Goal: Task Accomplishment & Management: Use online tool/utility

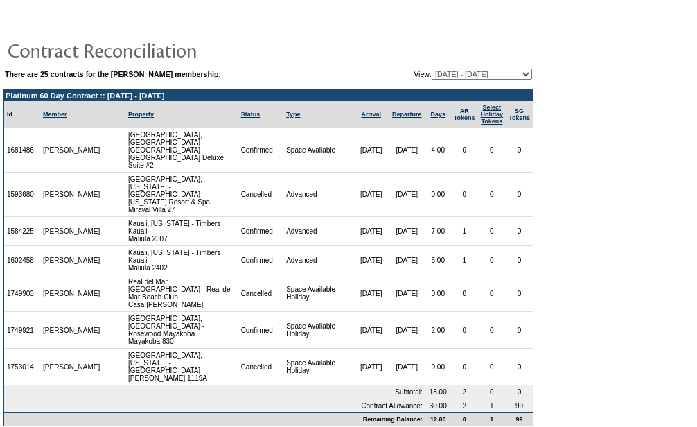
click at [502, 69] on table "There are 25 contracts for the Emily Jones membership: View: 08/30/04 - 08/31/0…" at bounding box center [268, 74] width 530 height 14
click at [502, 72] on select "08/30/04 - 08/31/05 09/01/05 - 08/31/06 09/01/06 - 08/31/07 09/01/07 - 08/31/08…" at bounding box center [482, 74] width 100 height 11
select select "129800"
click at [432, 69] on select "08/30/04 - 08/31/05 09/01/05 - 08/31/06 09/01/06 - 08/31/07 09/01/07 - 08/31/08…" at bounding box center [482, 74] width 100 height 11
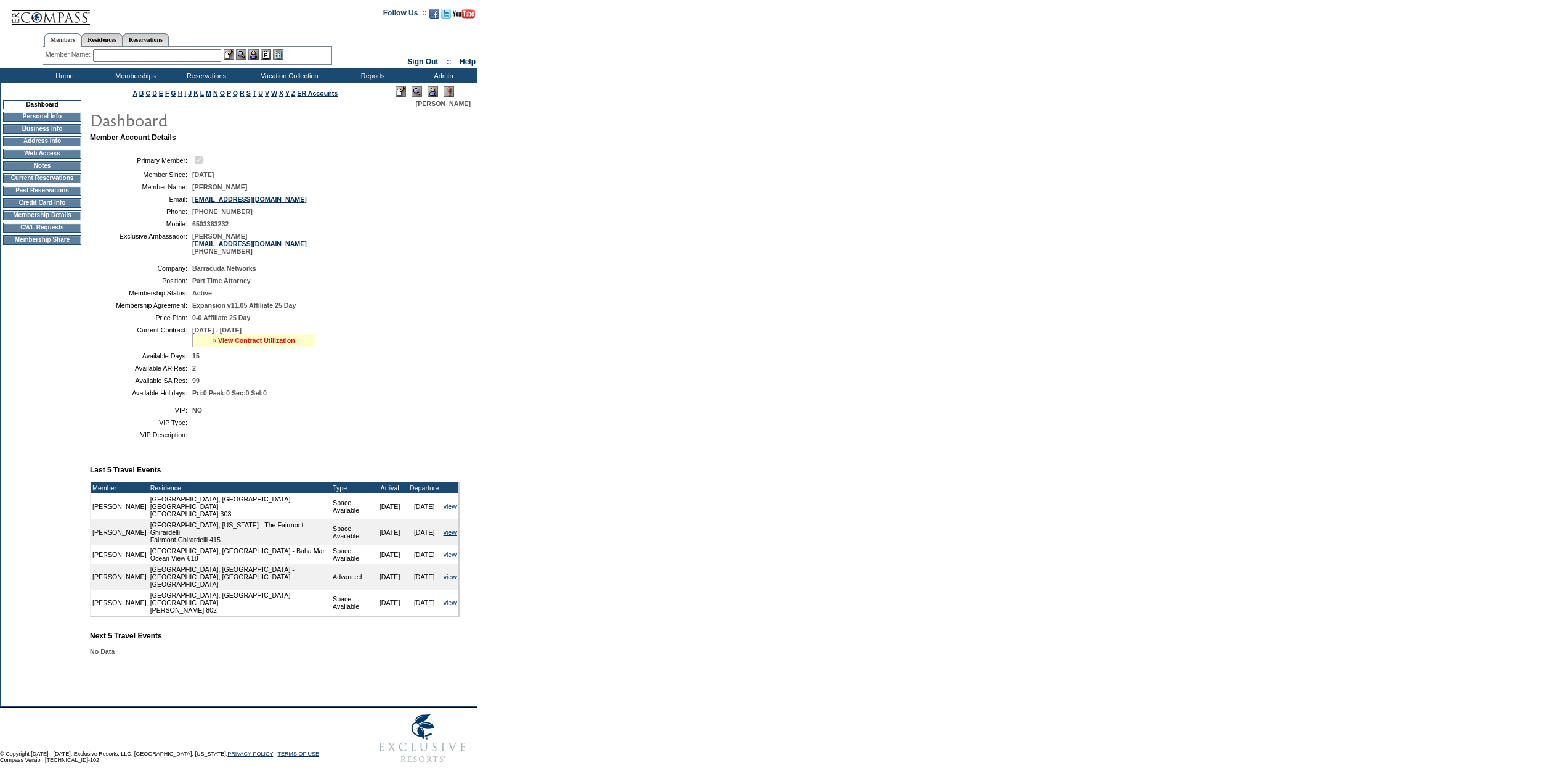
click at [267, 344] on link "» View Contract Utilization" at bounding box center [253, 340] width 83 height 7
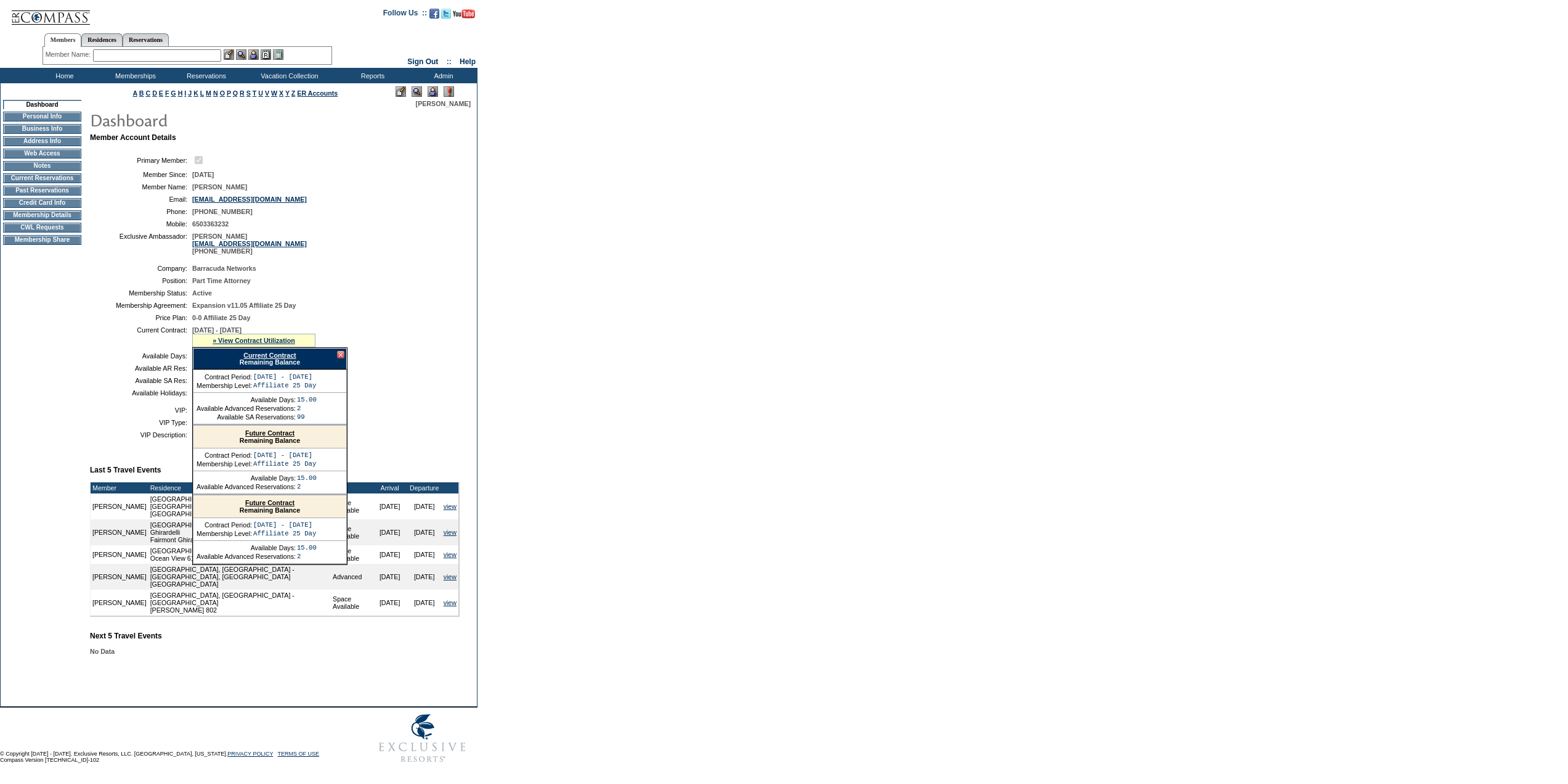
click at [285, 359] on link "Current Contract" at bounding box center [269, 355] width 52 height 7
drag, startPoint x: 213, startPoint y: 58, endPoint x: 222, endPoint y: 55, distance: 9.5
click at [219, 56] on input "text" at bounding box center [157, 55] width 128 height 12
type input "l"
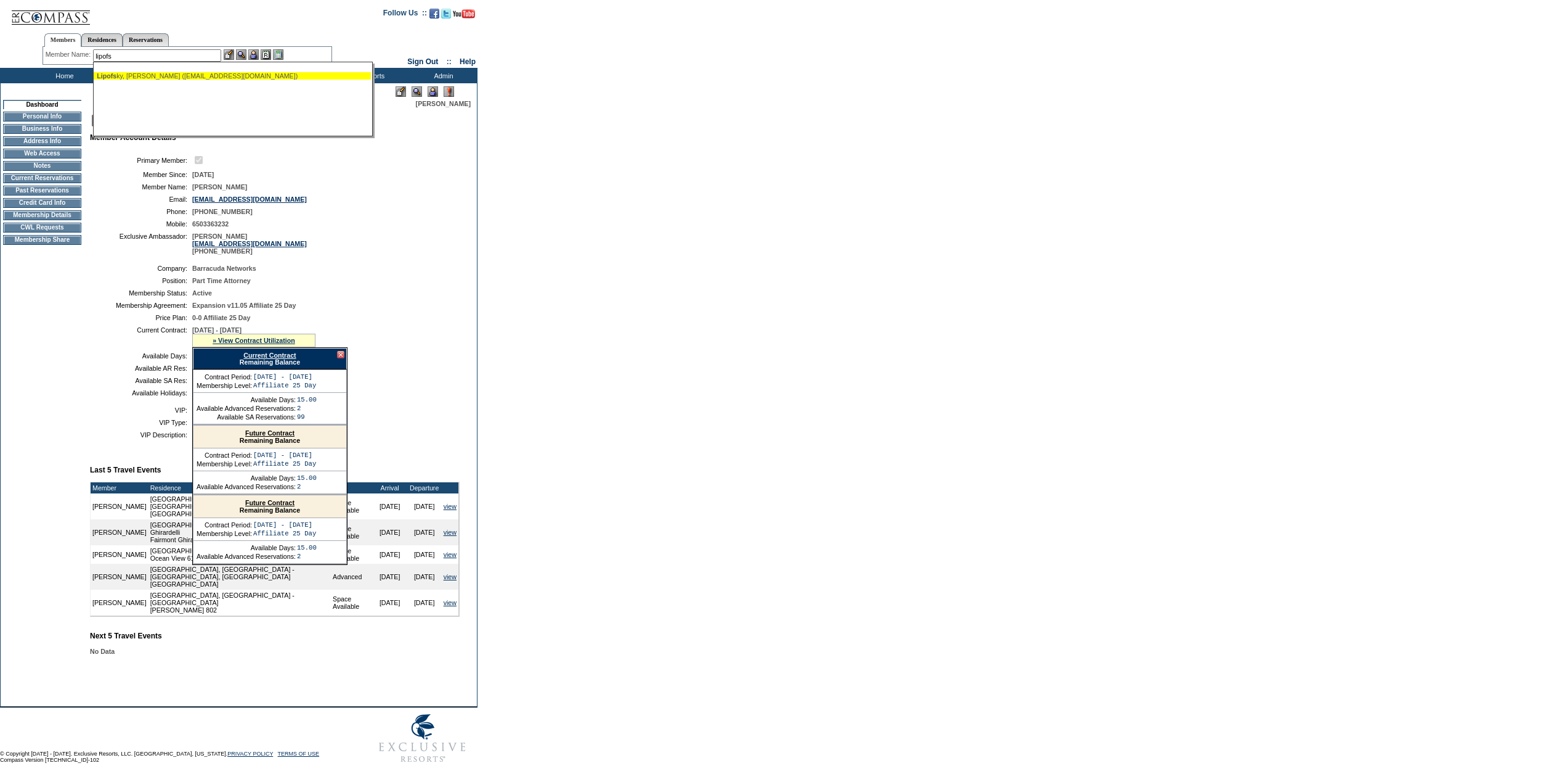
click at [201, 75] on div "Lipofs ky, Jere (jlipofsky@gmail.com)" at bounding box center [232, 76] width 271 height 7
type input "Lipofsky, Jere (jlipofsky@gmail.com)"
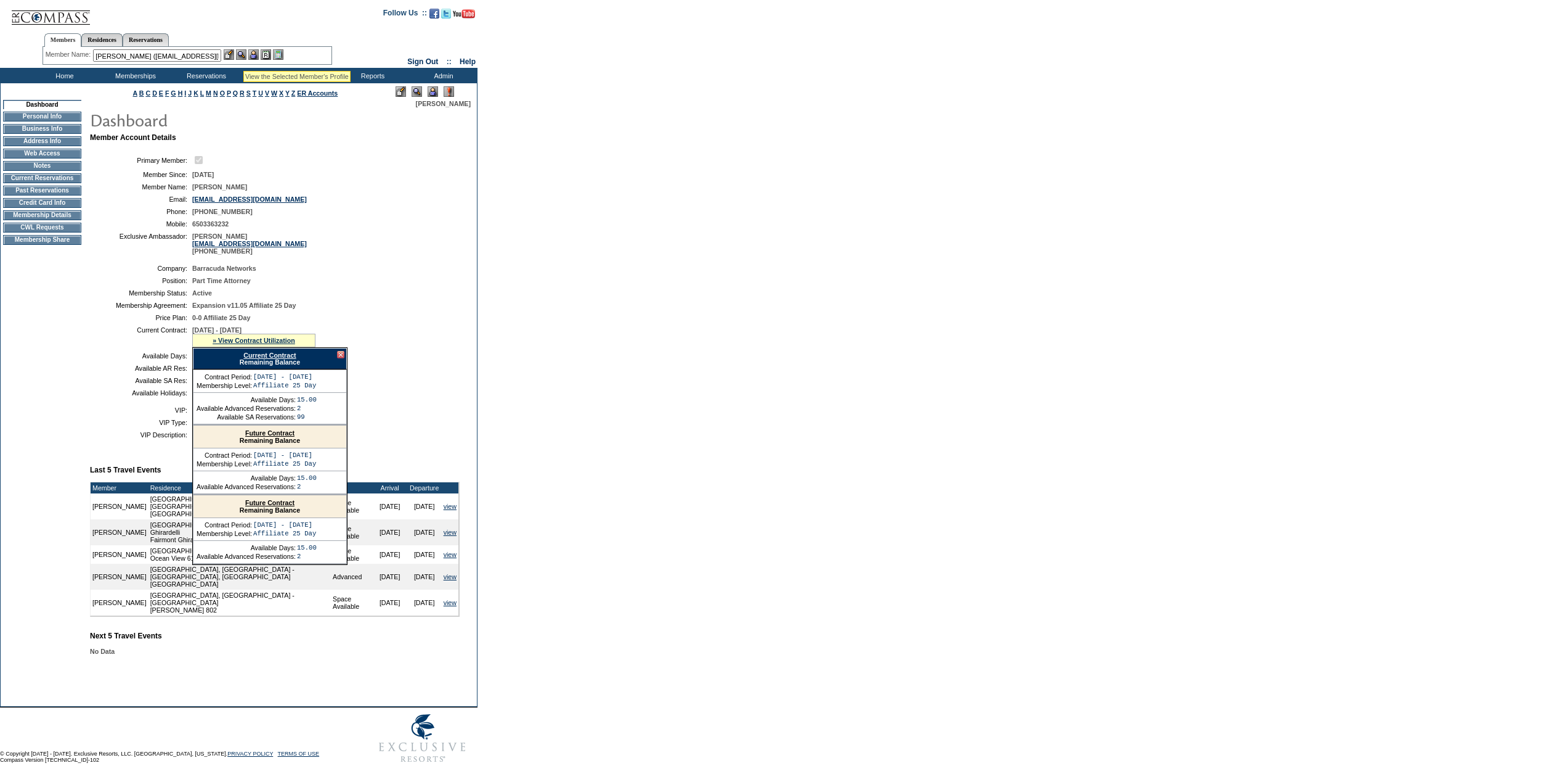
click at [244, 55] on img at bounding box center [241, 54] width 11 height 11
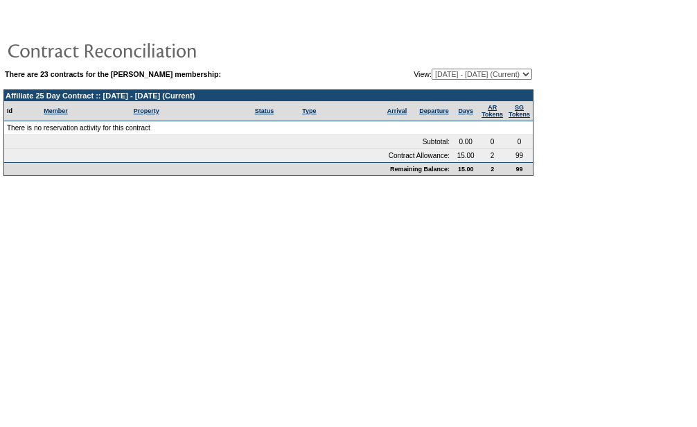
click at [468, 73] on select "08/28/06 - 08/31/07 09/01/07 - 08/31/08 09/01/08 - 08/31/09 09/01/09 - 08/31/10…" at bounding box center [482, 74] width 100 height 11
select select "120328"
click at [432, 69] on select "08/28/06 - 08/31/07 09/01/07 - 08/31/08 09/01/08 - 08/31/09 09/01/09 - 08/31/10…" at bounding box center [482, 74] width 100 height 11
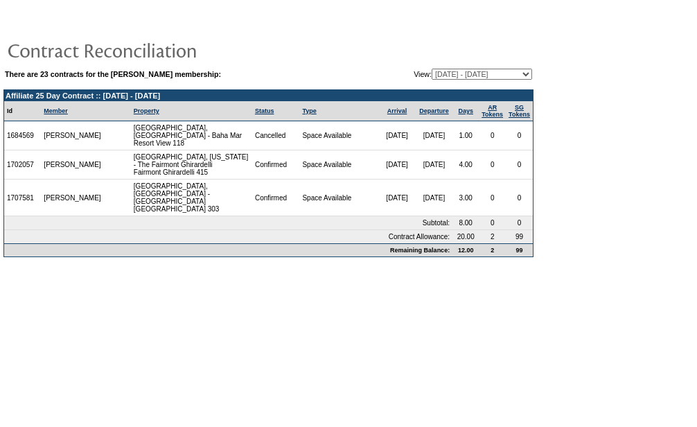
click at [432, 73] on select "[DATE] - [DATE] [DATE] - [DATE] [DATE] - [DATE] [DATE] - [DATE] [DATE] - [DATE]…" at bounding box center [482, 74] width 100 height 11
select select "125882"
click at [432, 69] on select "[DATE] - [DATE] [DATE] - [DATE] [DATE] - [DATE] [DATE] - [DATE] [DATE] - [DATE]…" at bounding box center [482, 74] width 100 height 11
